Goal: Information Seeking & Learning: Learn about a topic

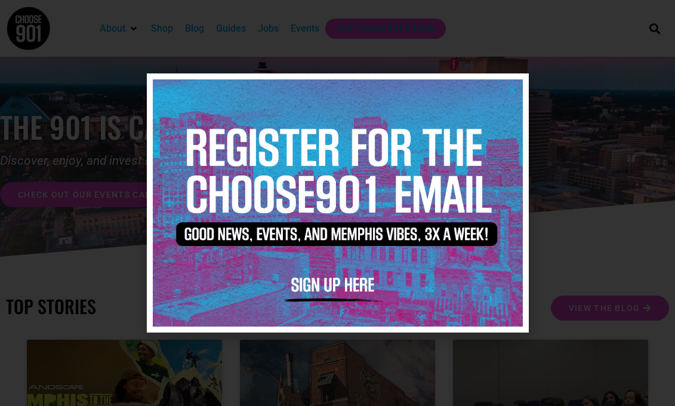
click at [513, 89] on icon "Close" at bounding box center [512, 89] width 9 height 9
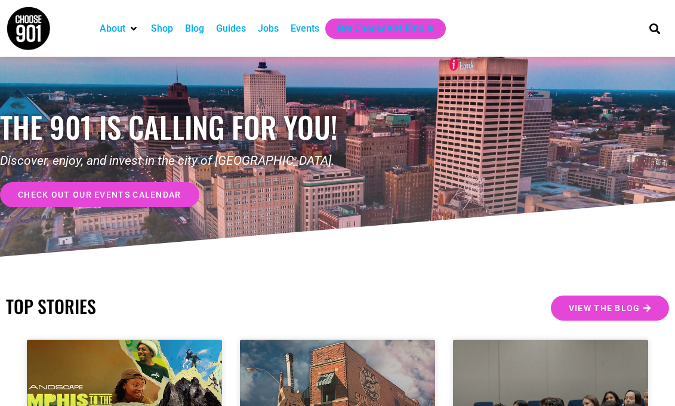
click at [277, 31] on div "Jobs" at bounding box center [268, 28] width 21 height 14
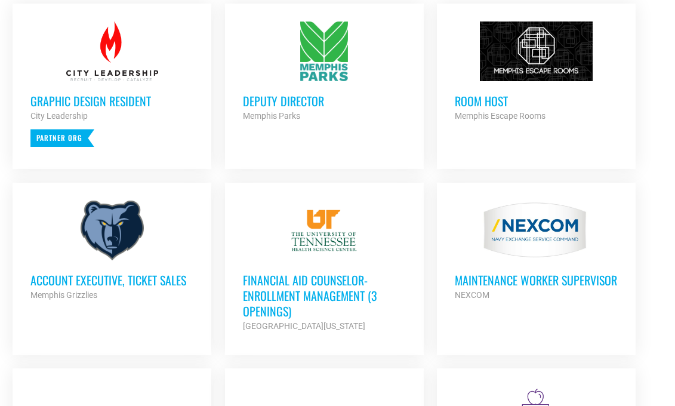
scroll to position [559, 0]
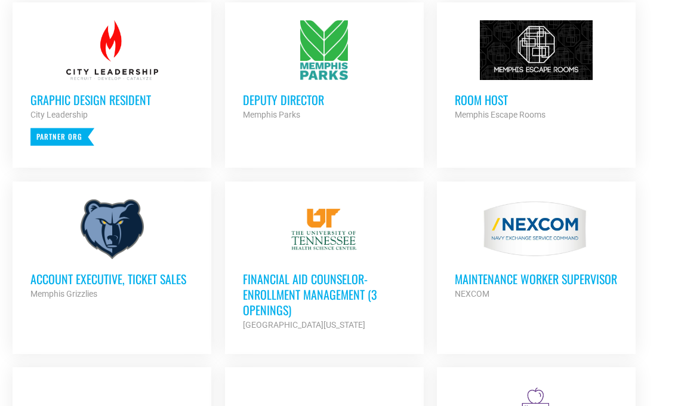
click at [122, 226] on div at bounding box center [111, 229] width 163 height 60
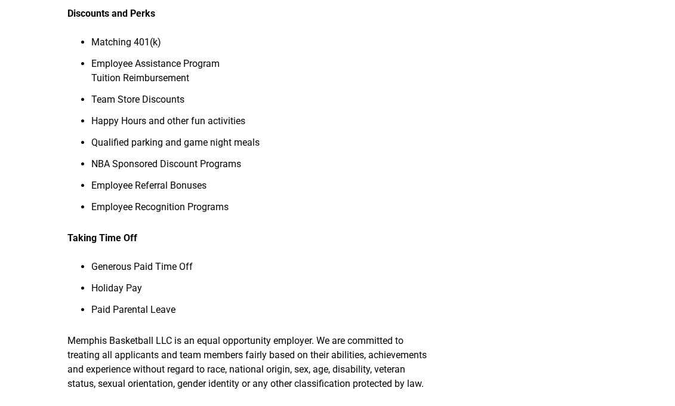
scroll to position [1065, 0]
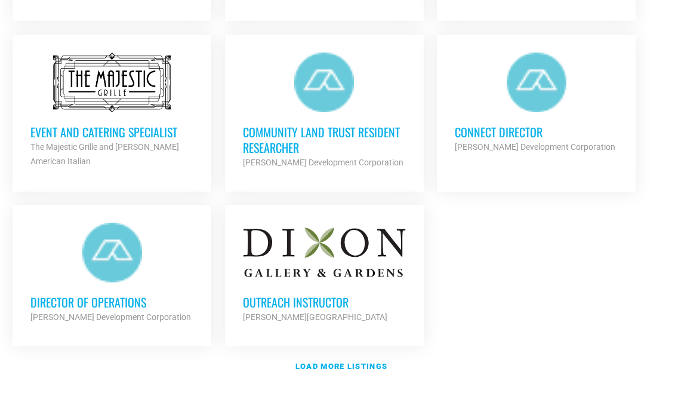
scroll to position [1417, 0]
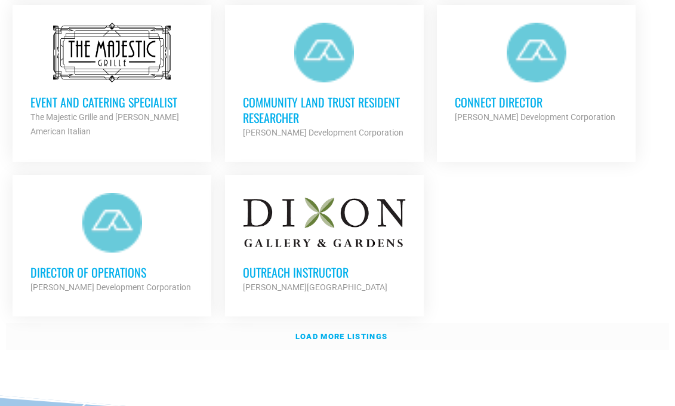
click at [342, 332] on strong "Load more listings" at bounding box center [342, 336] width 92 height 9
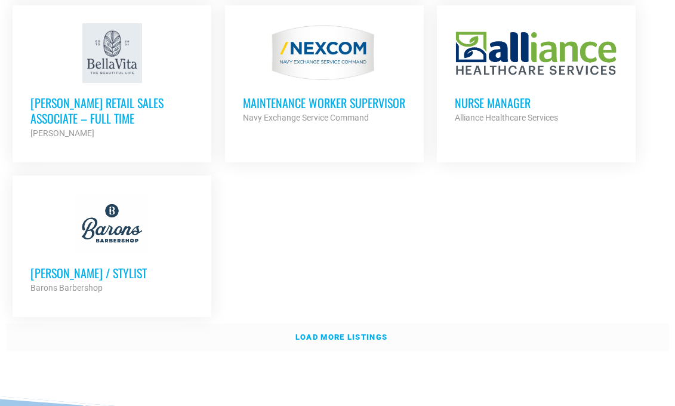
scroll to position [2673, 0]
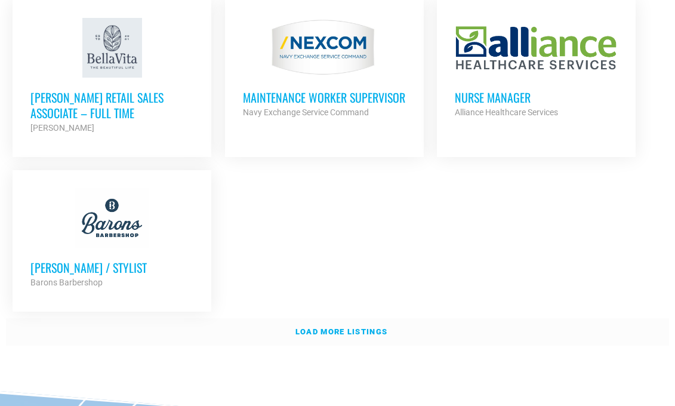
click at [343, 318] on link "Load more listings" at bounding box center [337, 331] width 663 height 27
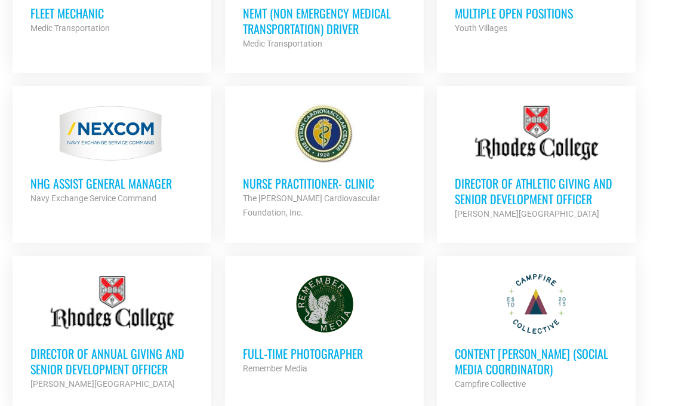
scroll to position [3098, 0]
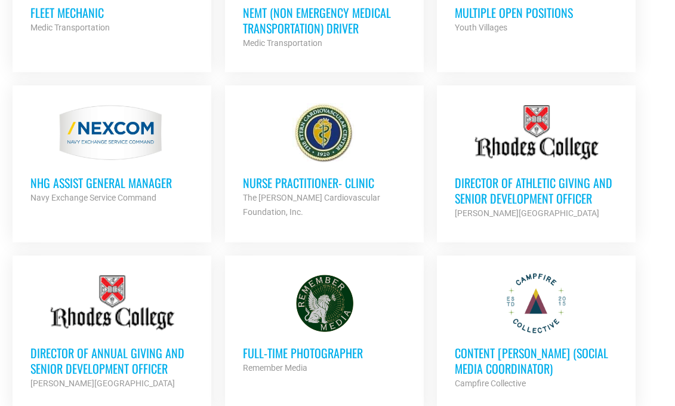
click at [499, 175] on h3 "Director of Athletic Giving and Senior Development Officer" at bounding box center [536, 190] width 163 height 31
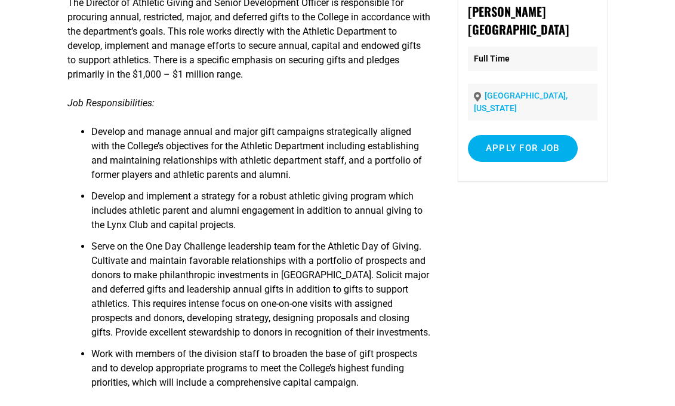
scroll to position [182, 0]
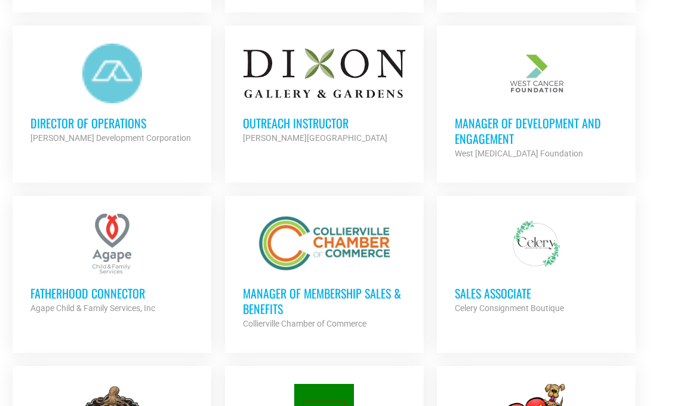
scroll to position [1542, 0]
